Goal: Task Accomplishment & Management: Manage account settings

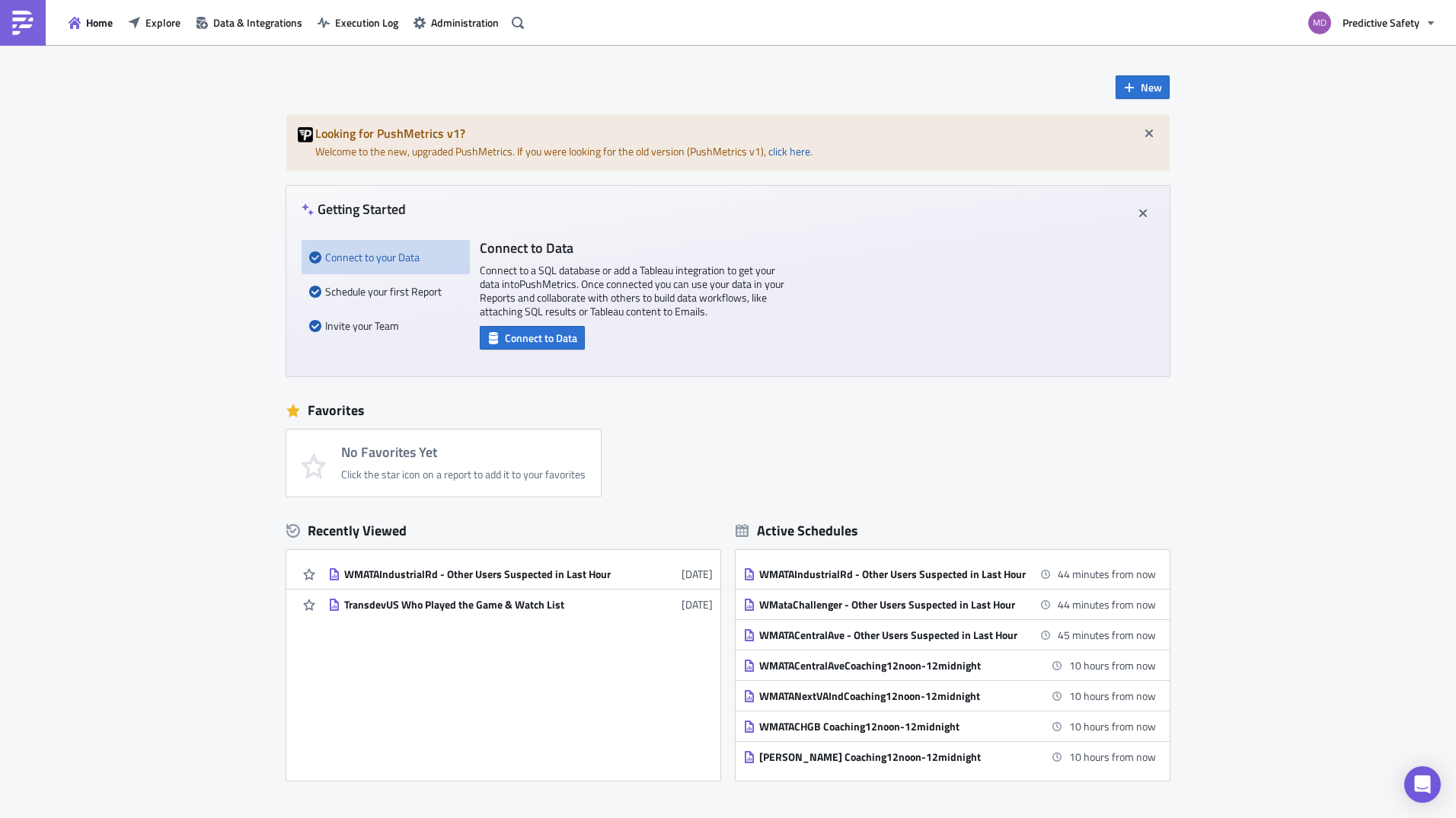
click at [455, 42] on div "Home Explore Data & Integrations Execution Log Administration" at bounding box center [264, 23] width 529 height 45
click at [449, 23] on span "Administration" at bounding box center [464, 22] width 68 height 16
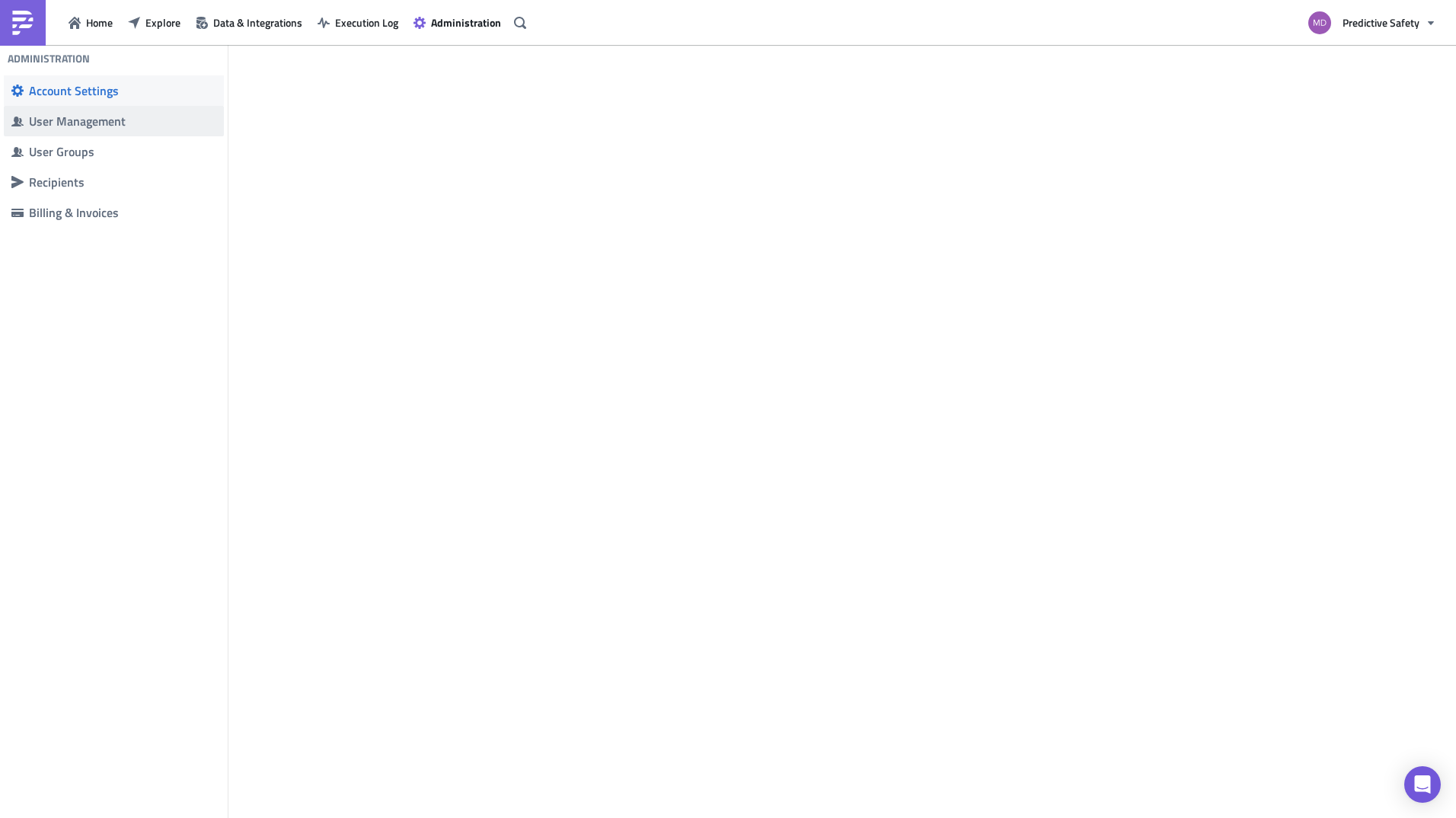
click at [74, 128] on div "User Management" at bounding box center [123, 121] width 187 height 15
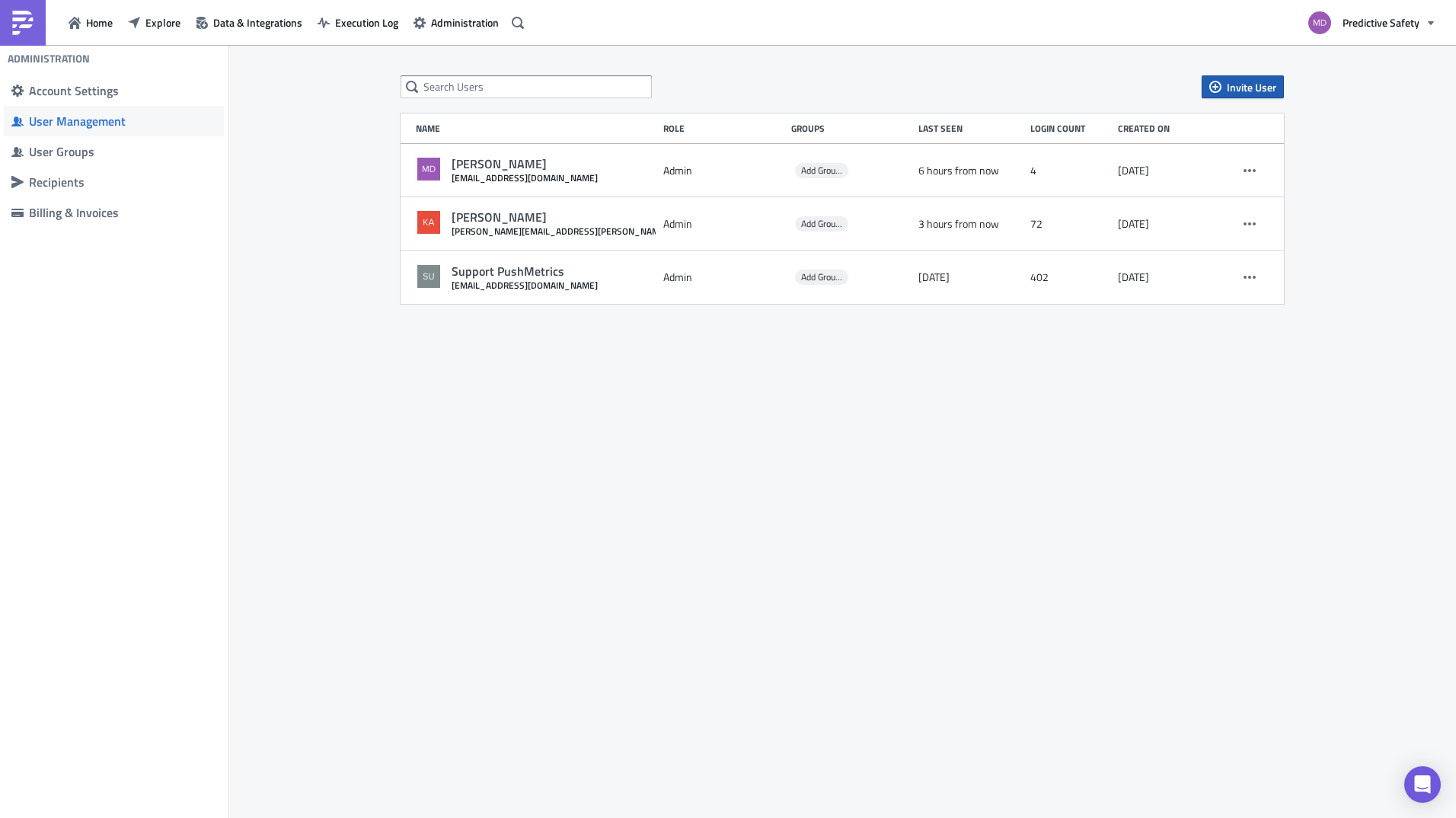
click at [1257, 88] on span "Invite User" at bounding box center [1251, 87] width 49 height 16
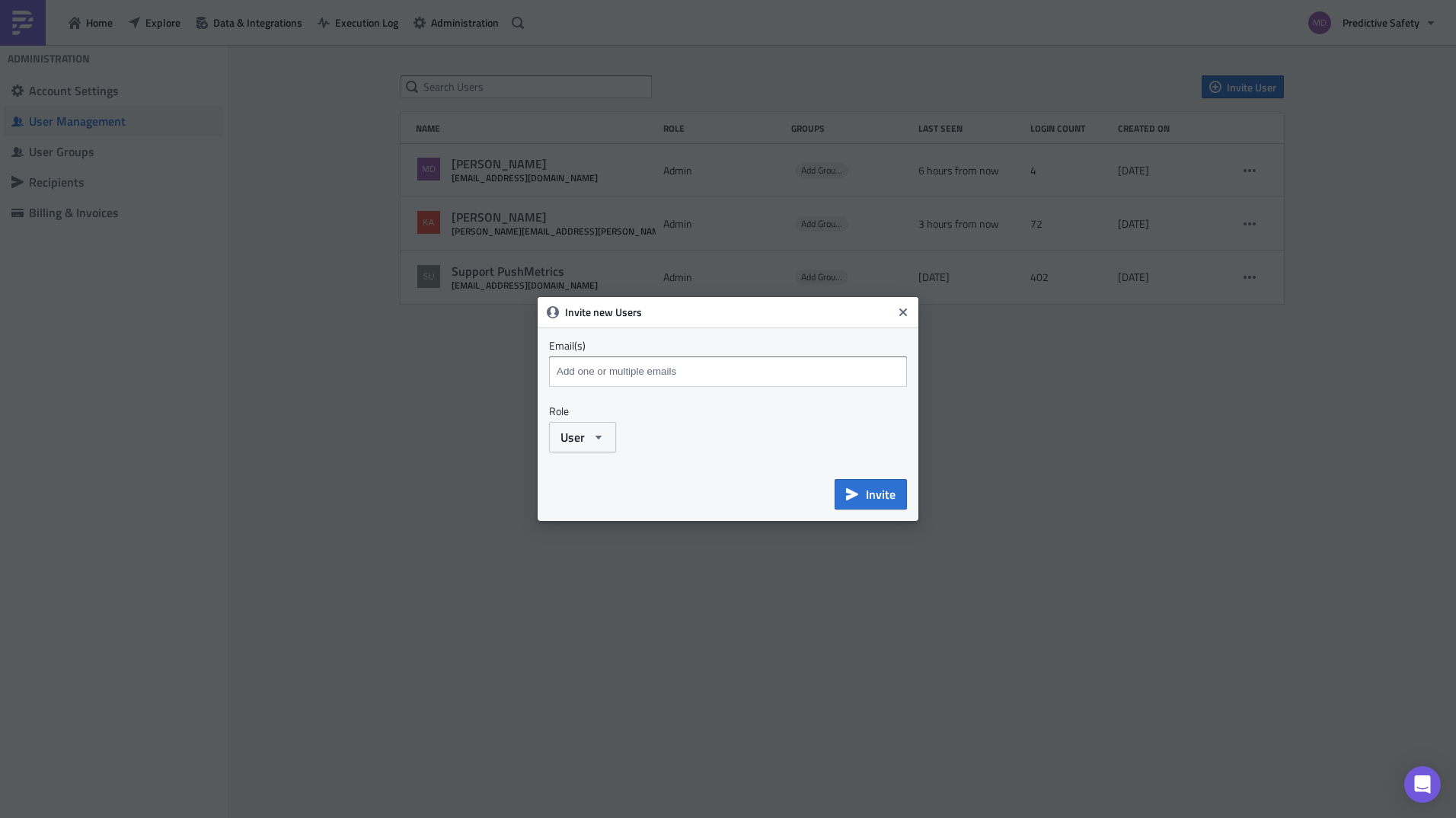
click at [650, 361] on input at bounding box center [728, 371] width 350 height 23
type input "[EMAIL_ADDRESS][DOMAIN_NAME]"
click at [601, 432] on icon "button" at bounding box center [598, 437] width 13 height 13
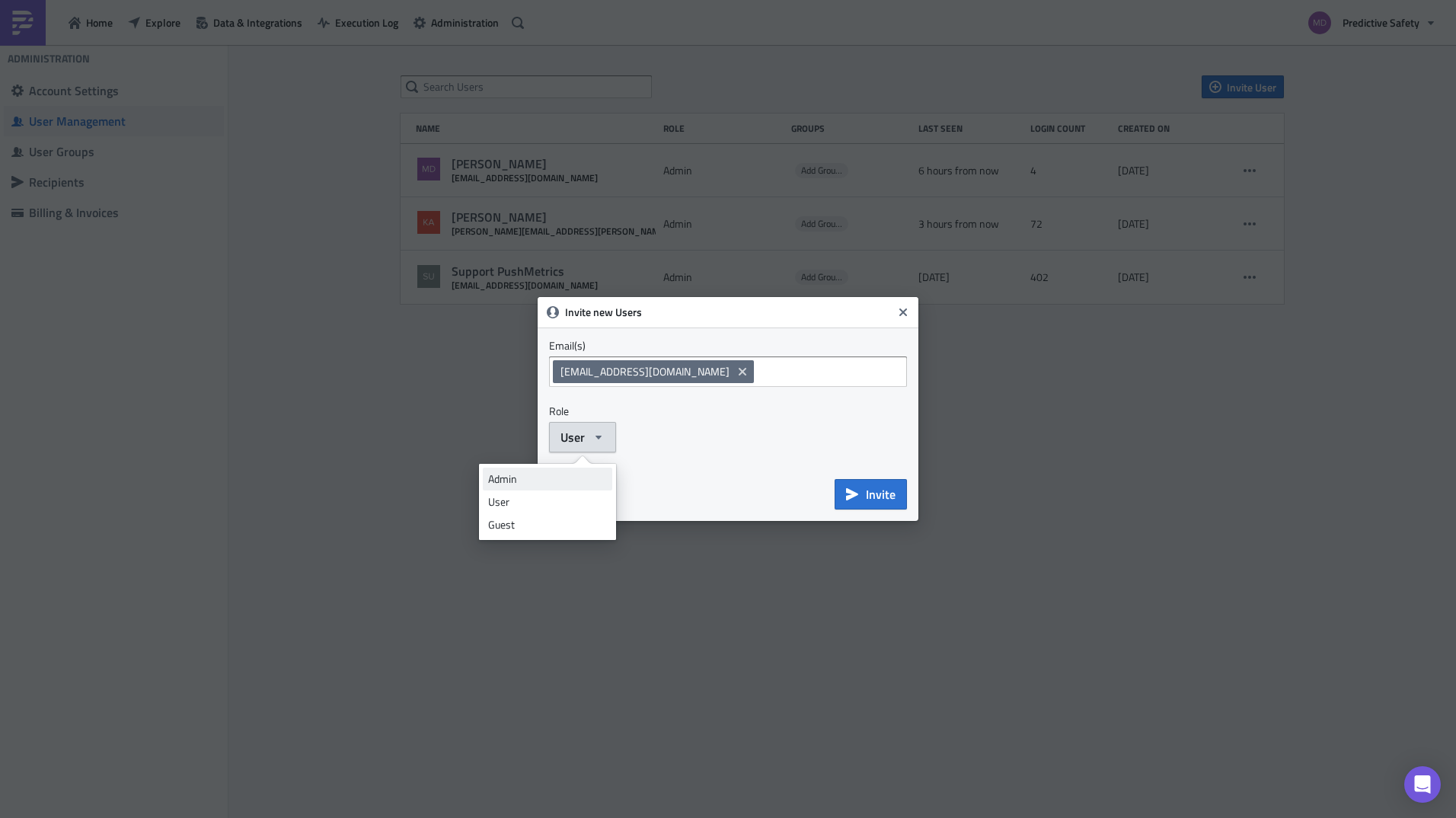
click at [571, 486] on div "Admin" at bounding box center [548, 478] width 119 height 15
click at [869, 490] on span "Invite" at bounding box center [881, 494] width 30 height 18
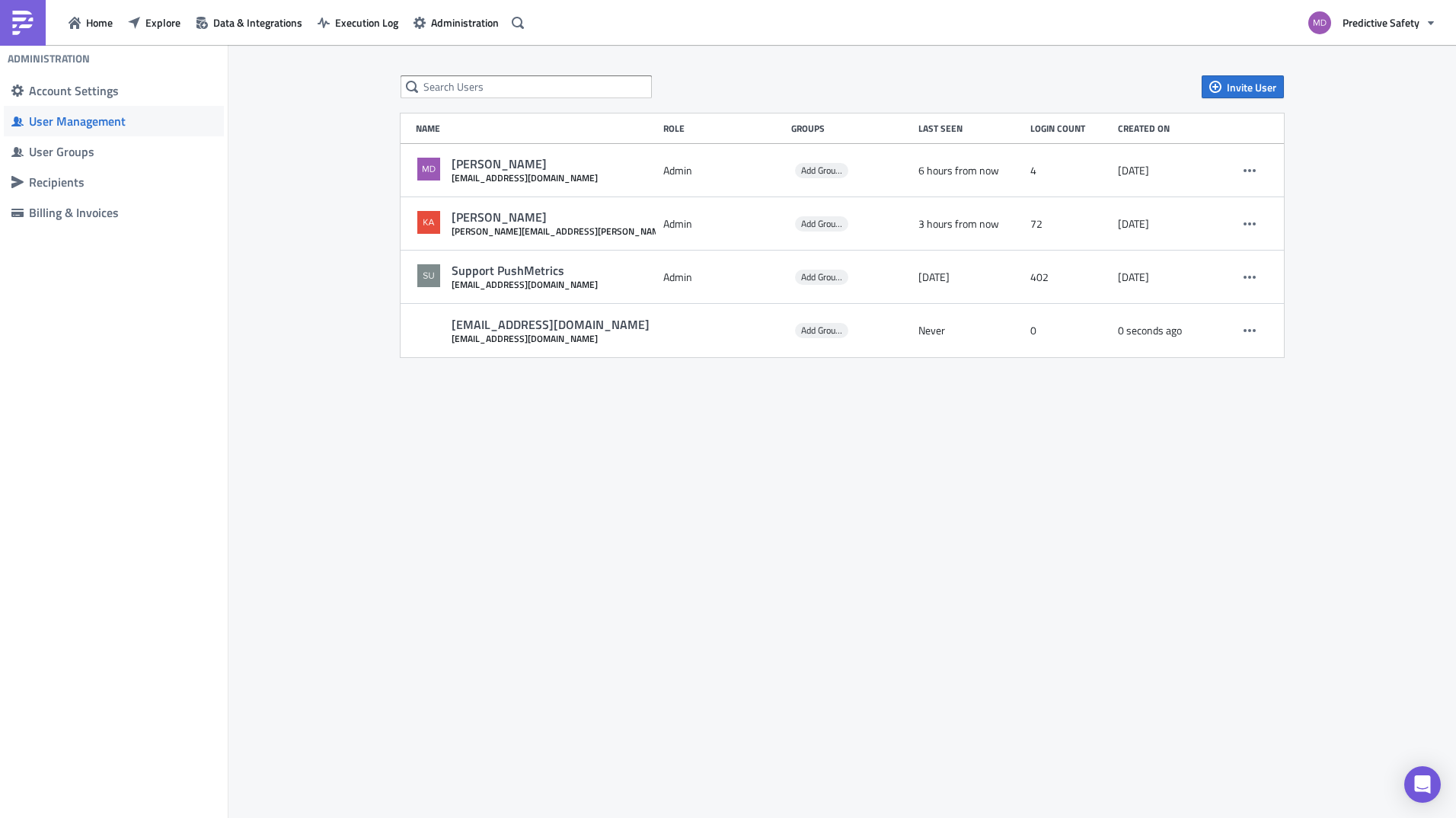
click at [989, 473] on div "Invite User Name Role Groups Last Seen Login Count Created on [PERSON_NAME] [EM…" at bounding box center [841, 432] width 1227 height 775
click at [64, 178] on div "Recipients" at bounding box center [123, 181] width 187 height 15
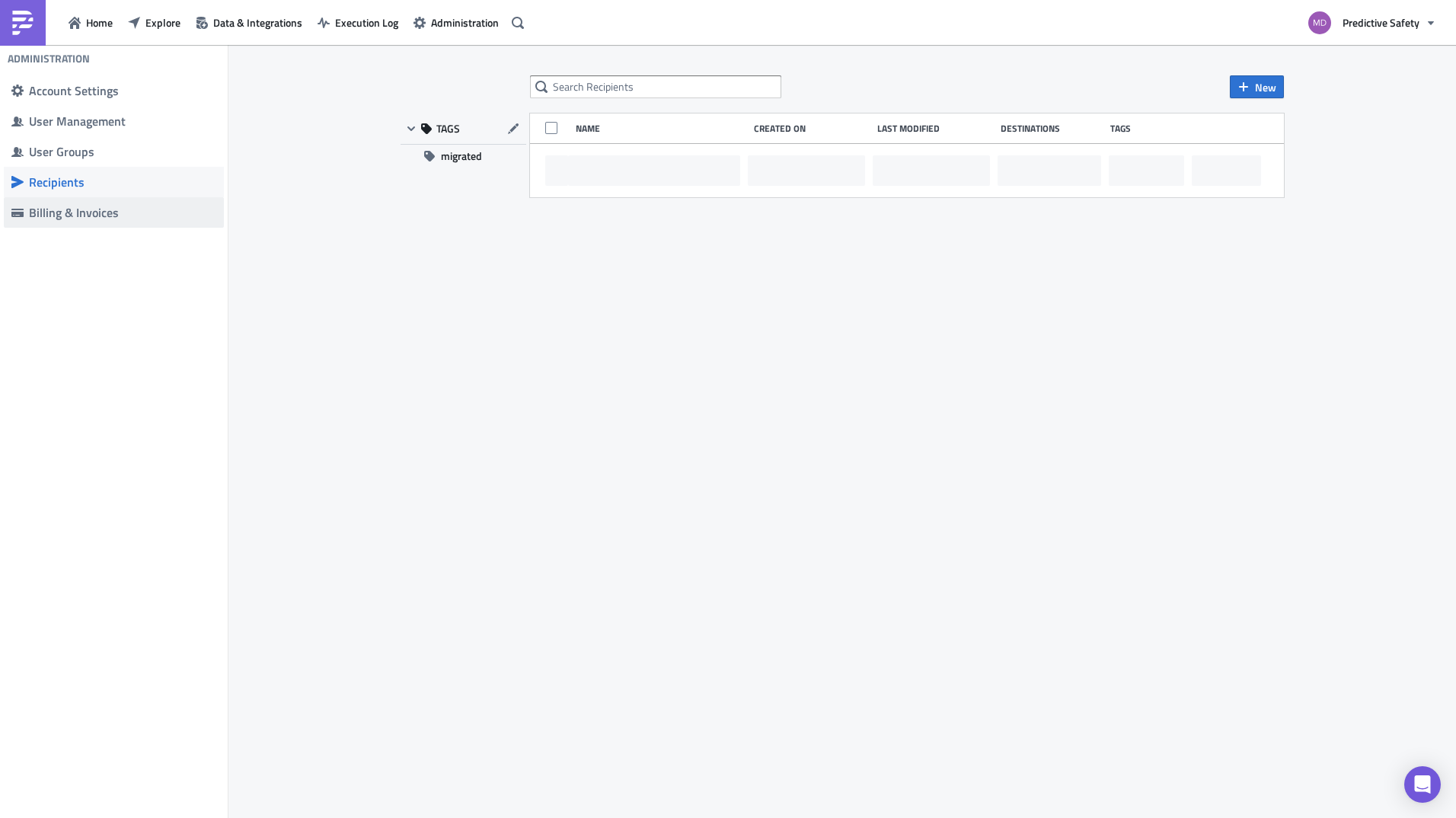
click at [72, 210] on div "Billing & Invoices" at bounding box center [123, 212] width 187 height 15
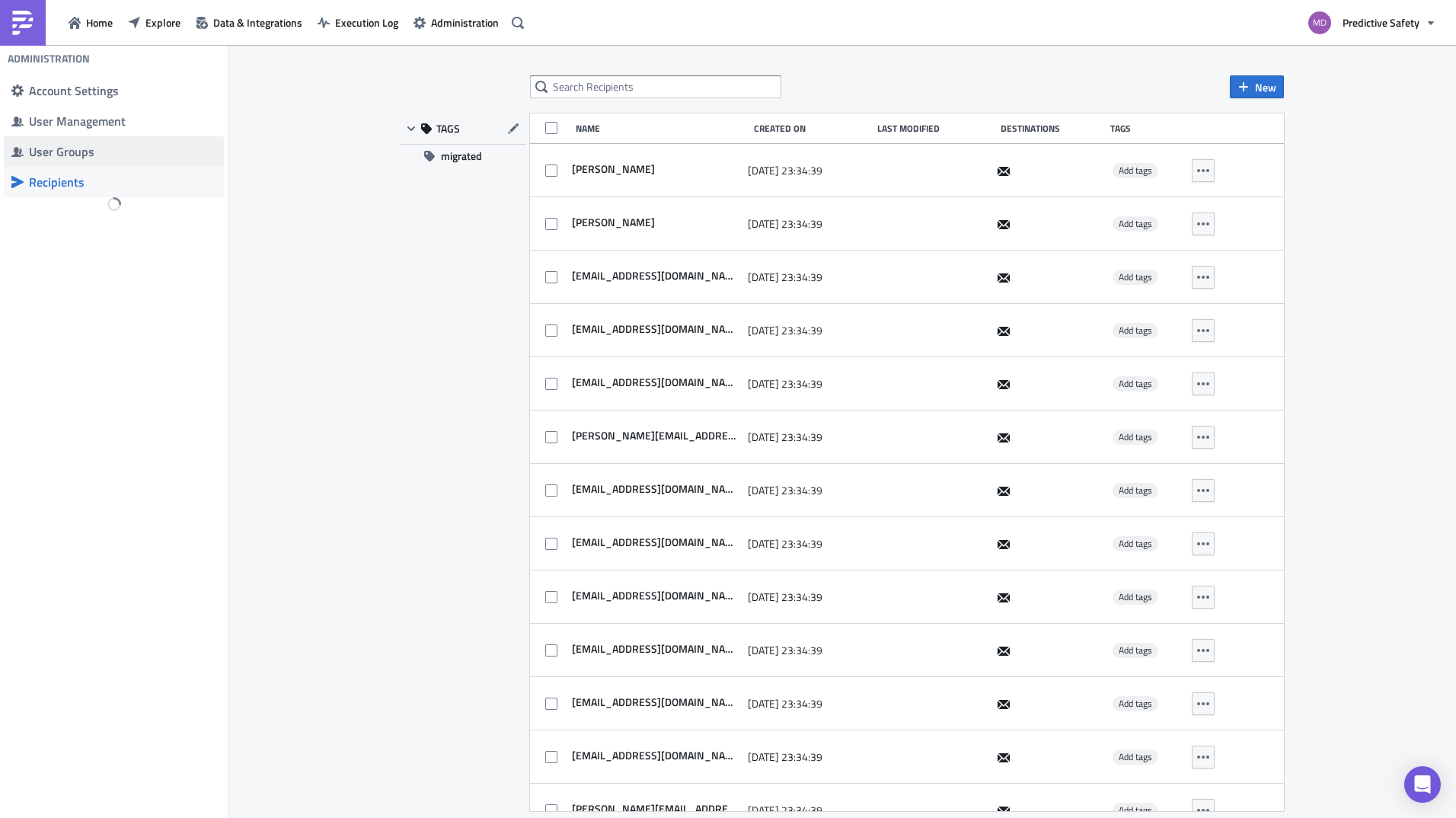
click at [98, 141] on span "User Groups" at bounding box center [114, 151] width 220 height 30
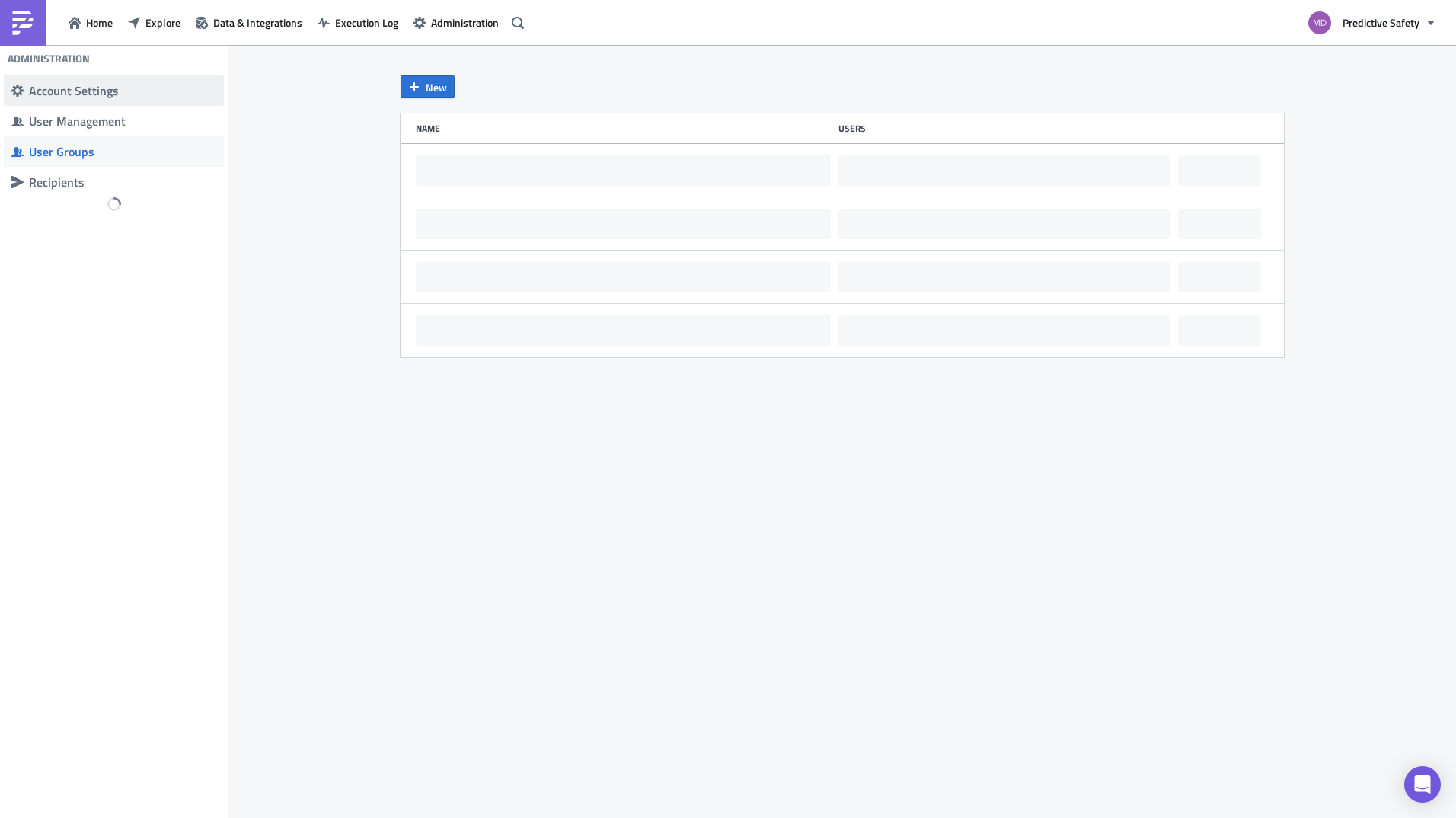
click at [83, 100] on span "Account Settings" at bounding box center [114, 90] width 220 height 30
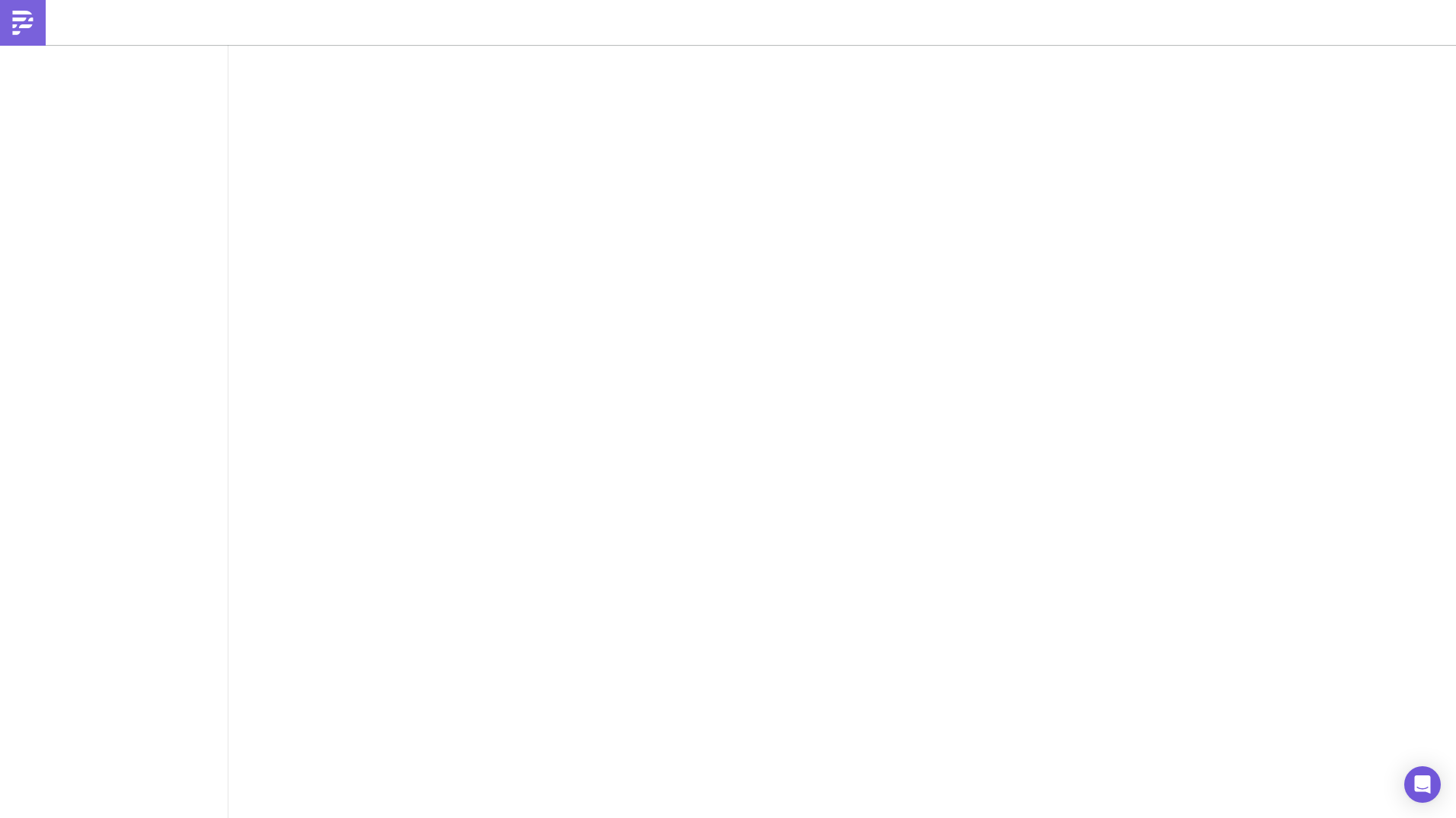
click at [1244, 33] on div "Home Explore Data & Integrations Execution Log Administration" at bounding box center [728, 23] width 1456 height 45
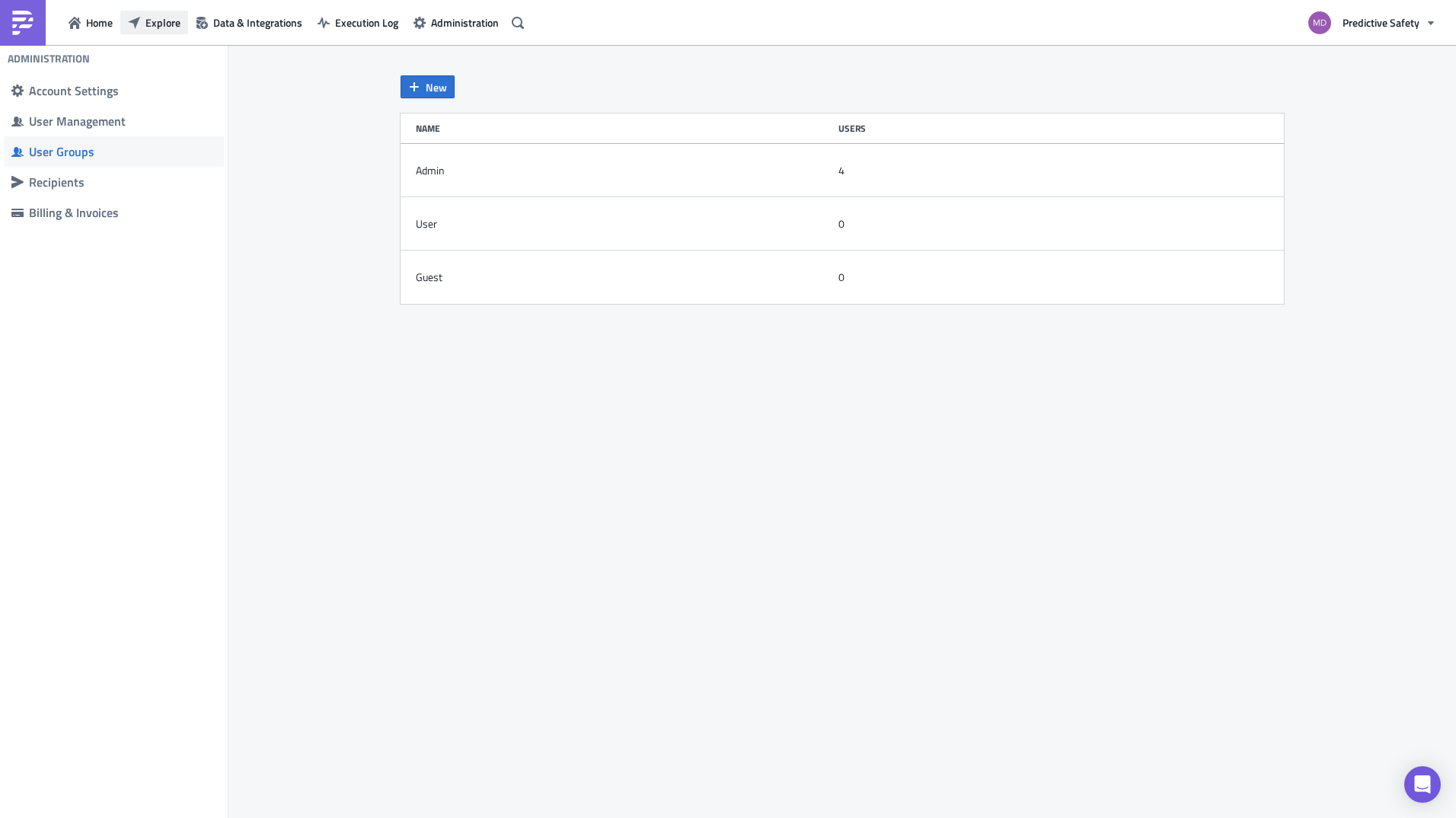
click at [149, 21] on span "Explore" at bounding box center [163, 22] width 35 height 16
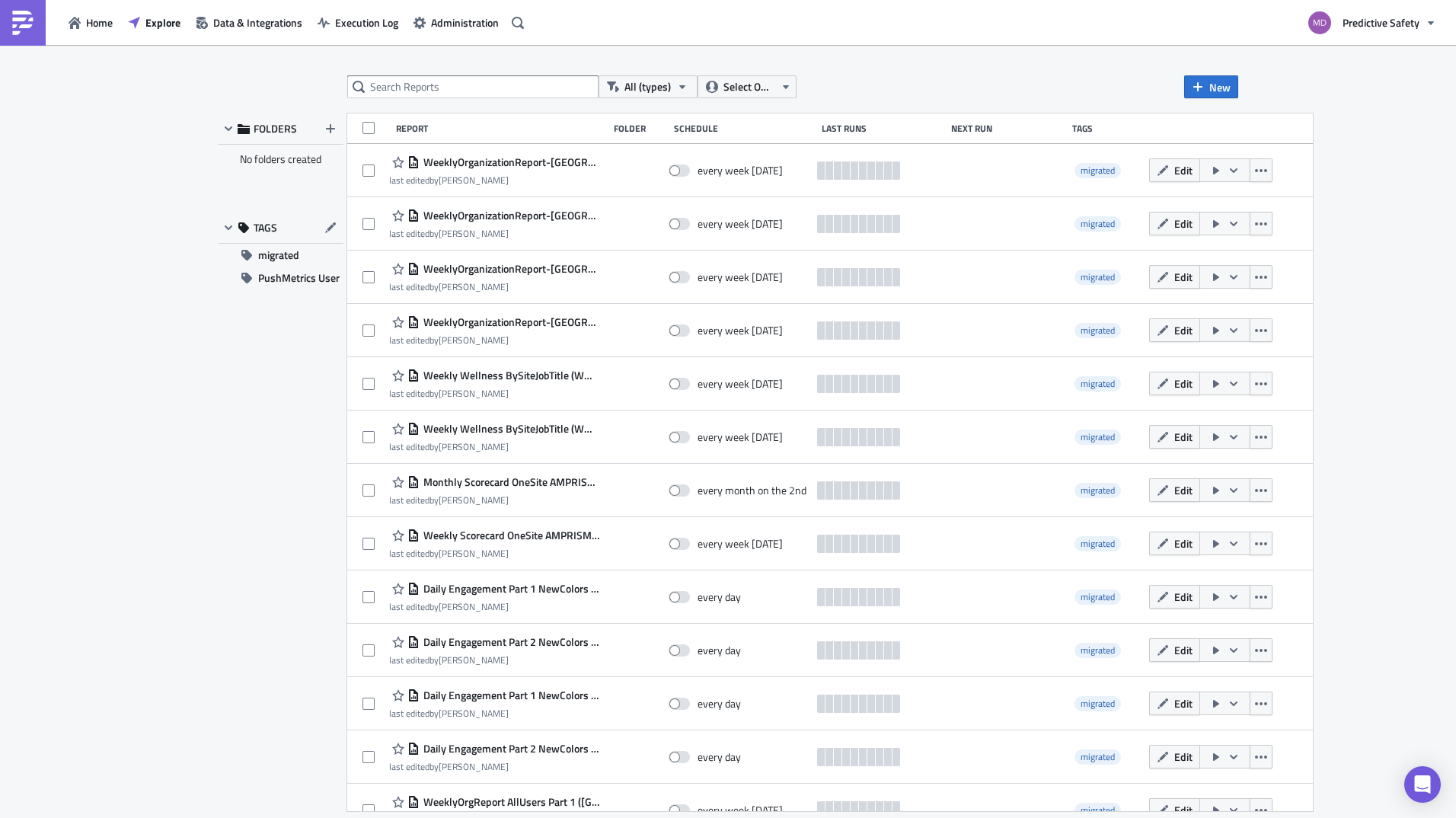
click at [322, 731] on div "FOLDERS No folders created TAGS migrated PushMetrics User" at bounding box center [280, 463] width 125 height 698
click at [224, 746] on div "FOLDERS No folders created TAGS migrated PushMetrics User" at bounding box center [280, 463] width 125 height 698
